Goal: Task Accomplishment & Management: Manage account settings

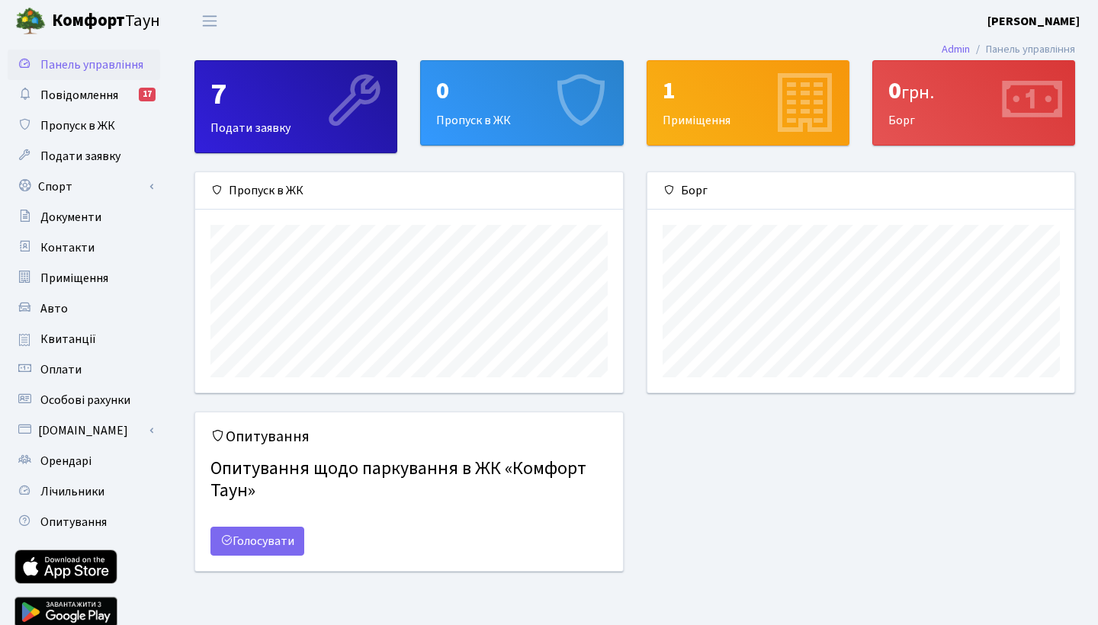
click at [694, 88] on div "1" at bounding box center [748, 90] width 171 height 29
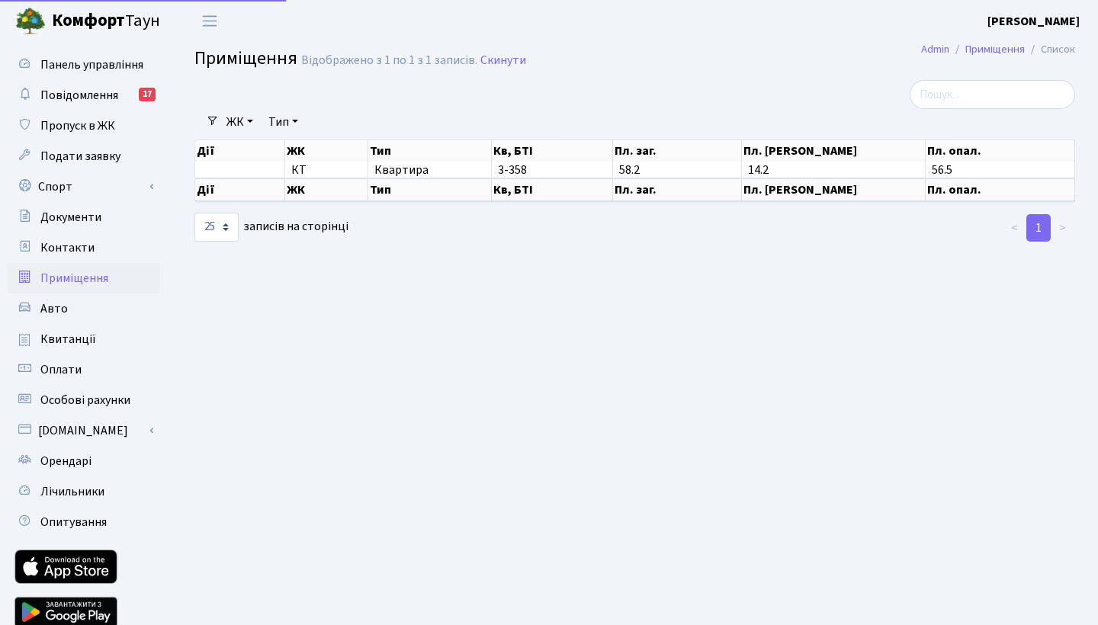
select select "25"
click at [61, 63] on span "Панель управління" at bounding box center [91, 64] width 103 height 17
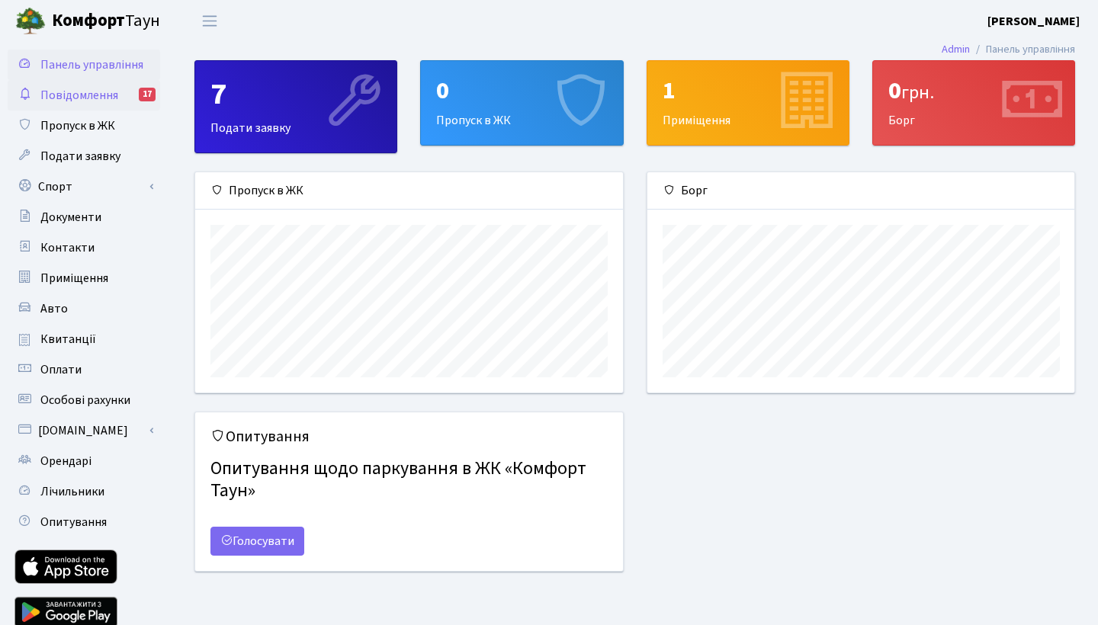
click at [82, 94] on span "Повідомлення" at bounding box center [79, 95] width 78 height 17
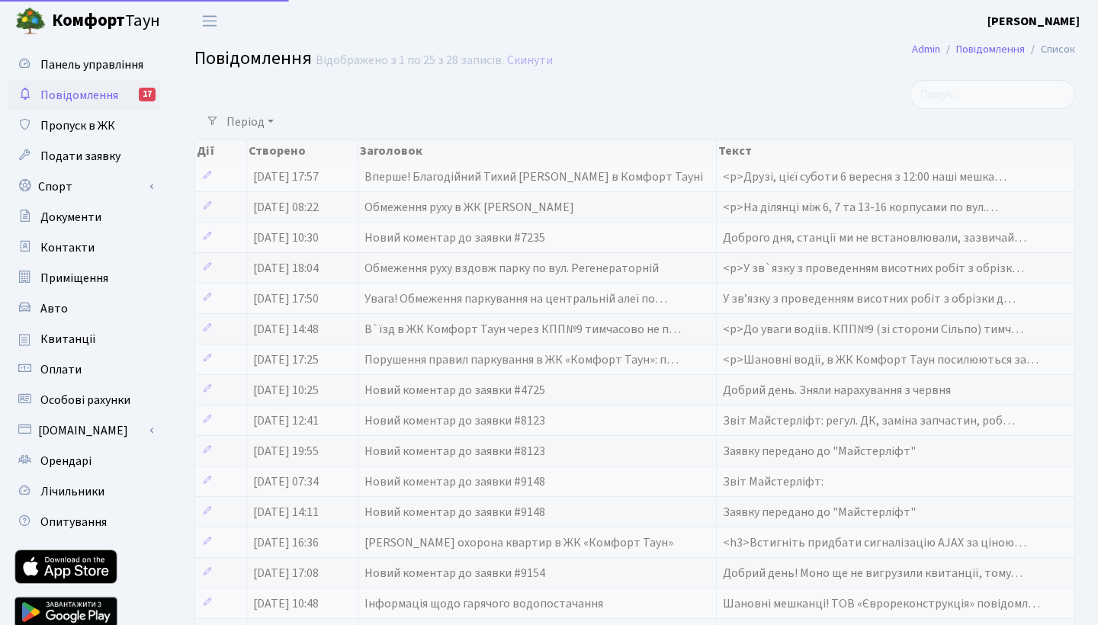
select select "25"
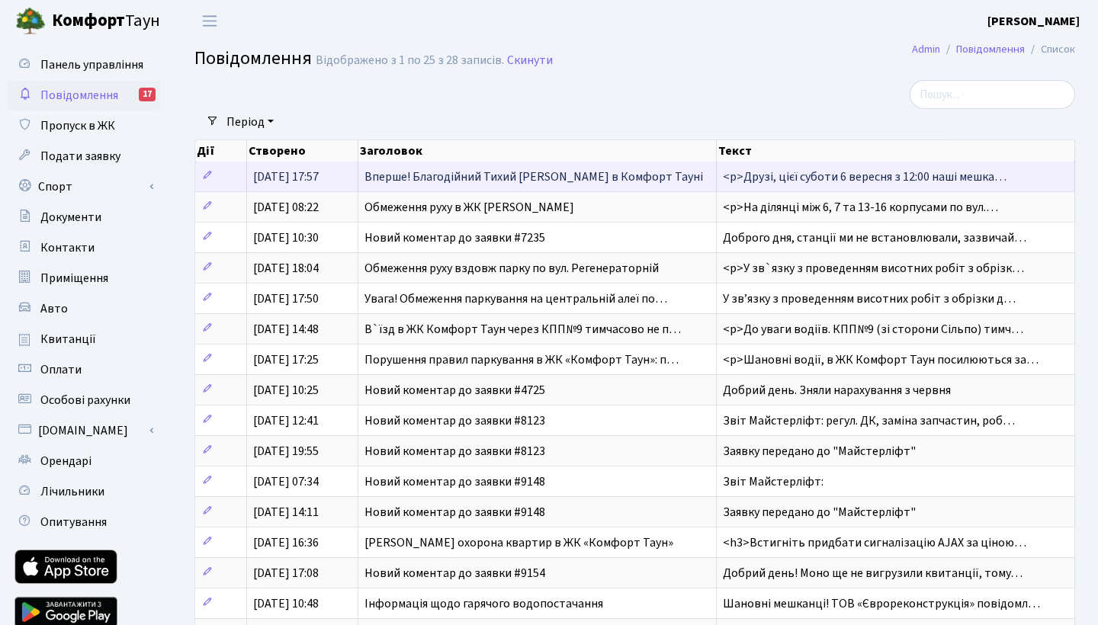
click at [772, 185] on span "<p>Друзі, цієї суботи 6 вересня з 12:00 наші мешка…" at bounding box center [865, 177] width 284 height 17
click at [563, 185] on span "Вперше! Благодійний Тихий [PERSON_NAME] в Комфорт Тауні" at bounding box center [533, 177] width 339 height 17
